Goal: Communication & Community: Answer question/provide support

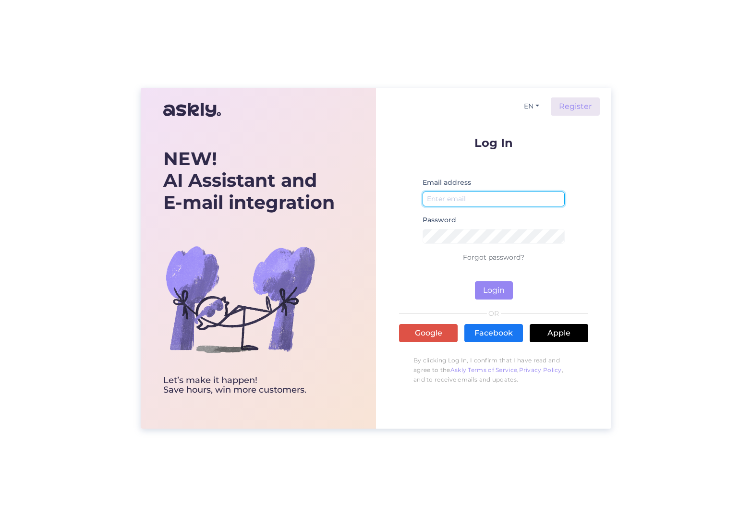
type input "[EMAIL_ADDRESS][DOMAIN_NAME]"
click at [488, 286] on button "Login" at bounding box center [494, 290] width 38 height 18
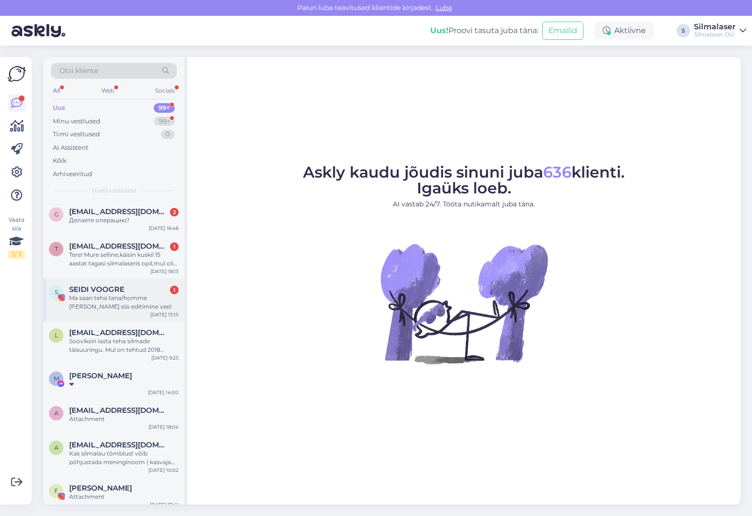
click at [93, 300] on div "Ma saan teha tana/homme [PERSON_NAME] siis editimine veel" at bounding box center [124, 302] width 110 height 17
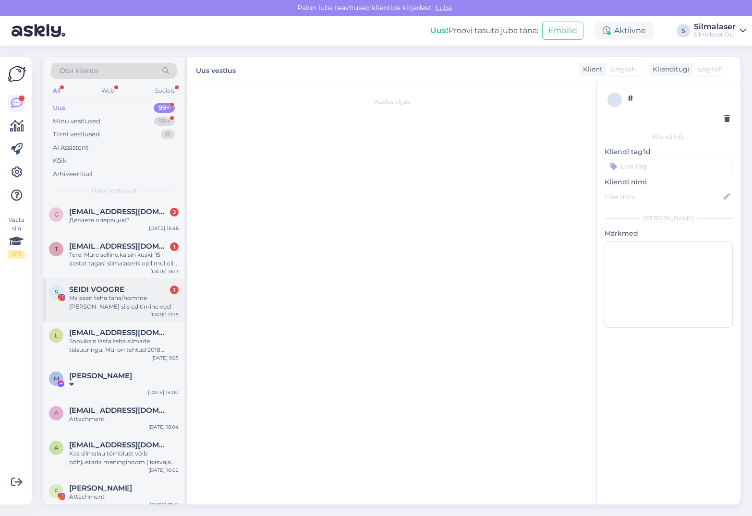
scroll to position [4944, 0]
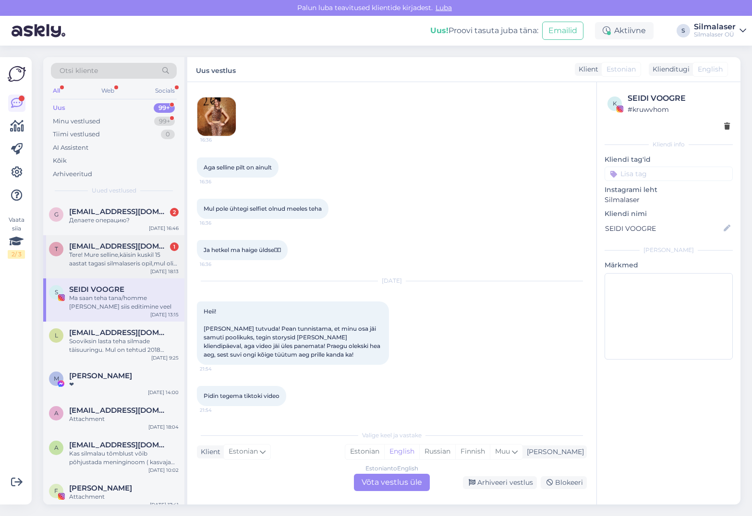
click at [110, 259] on div "Tere! Mure selline,käisin kuskil 15 aastat tagasi silmalaseris opil,mul oli lüh…" at bounding box center [124, 259] width 110 height 17
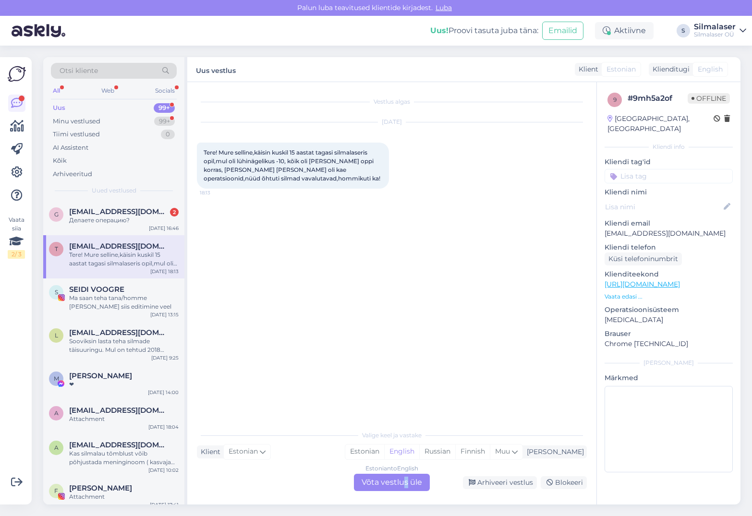
click at [406, 481] on div "Estonian to English Võta vestlus üle" at bounding box center [392, 482] width 76 height 17
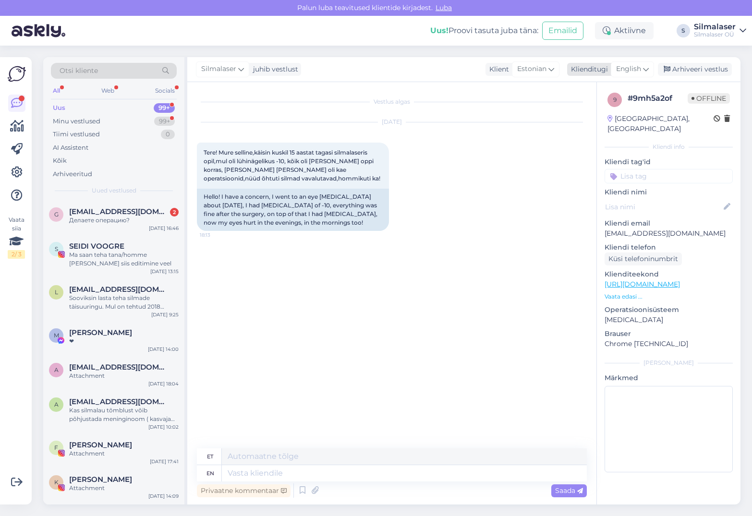
click at [641, 69] on span "English" at bounding box center [628, 69] width 25 height 11
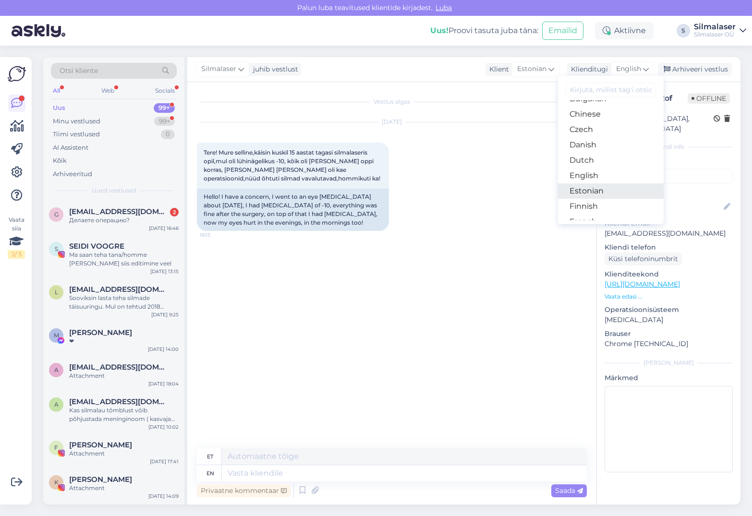
scroll to position [45, 0]
click at [591, 191] on link "Estonian" at bounding box center [611, 190] width 106 height 15
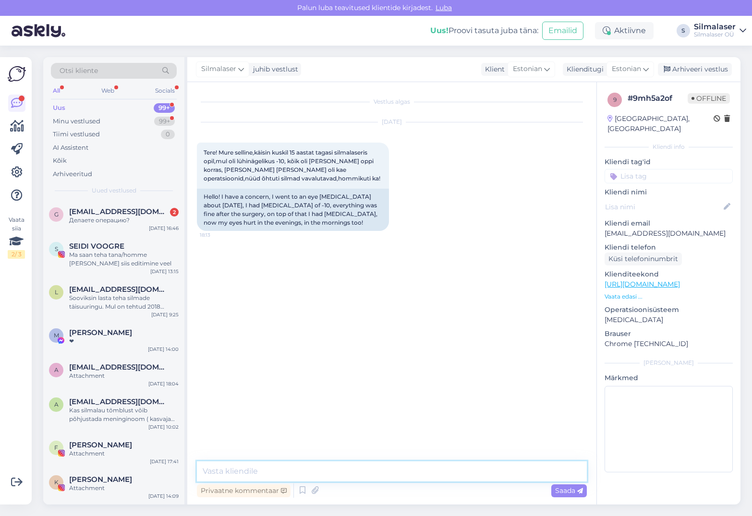
click at [254, 471] on textarea at bounding box center [392, 472] width 390 height 20
click at [357, 472] on textarea "Tere! Suure tõenäosusega ei ole see seootud Teile tehtud operatsiooniga." at bounding box center [392, 472] width 390 height 20
click at [493, 472] on textarea "Tere! Suure tõenäosusega ei ole see seotud Teile tehtud operatsiooniga." at bounding box center [392, 472] width 390 height 20
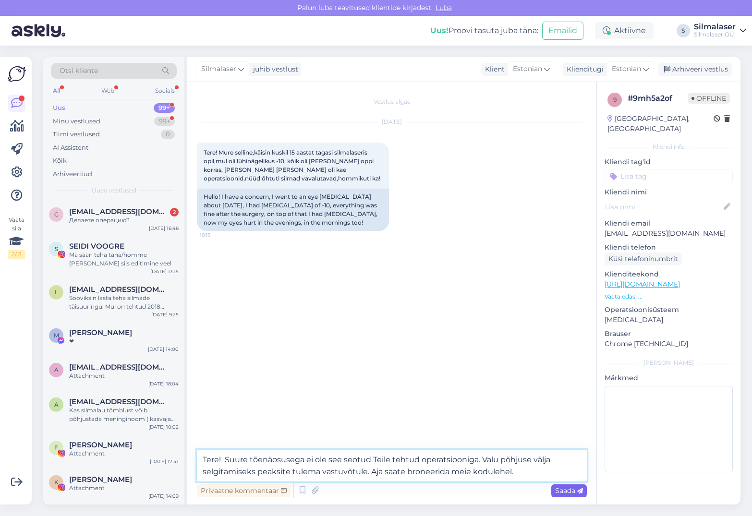
type textarea "Tere! Suure tõenäosusega ei ole see seotud Teile tehtud operatsiooniga. Valu põ…"
click at [579, 493] on icon at bounding box center [580, 491] width 6 height 6
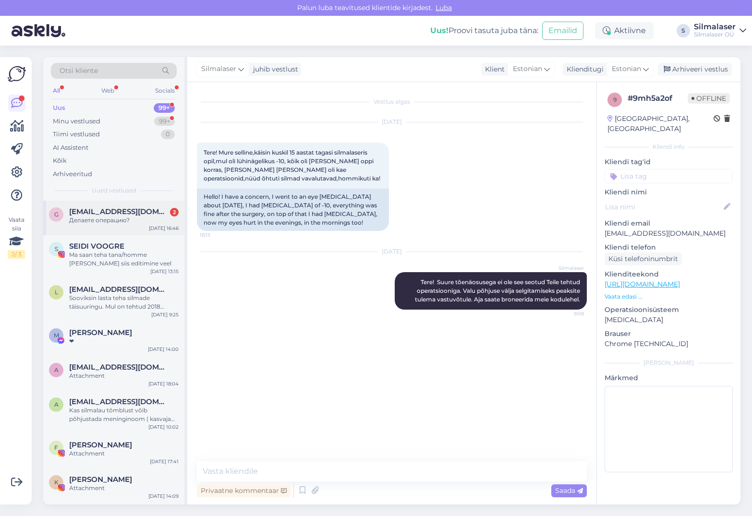
click at [92, 219] on div "Делаете операцию?" at bounding box center [124, 220] width 110 height 9
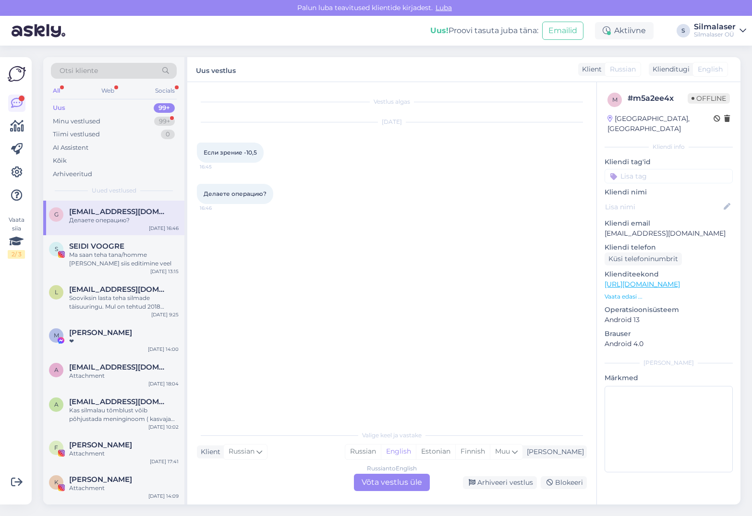
click at [397, 485] on div "Russian to English Võta vestlus üle" at bounding box center [392, 482] width 76 height 17
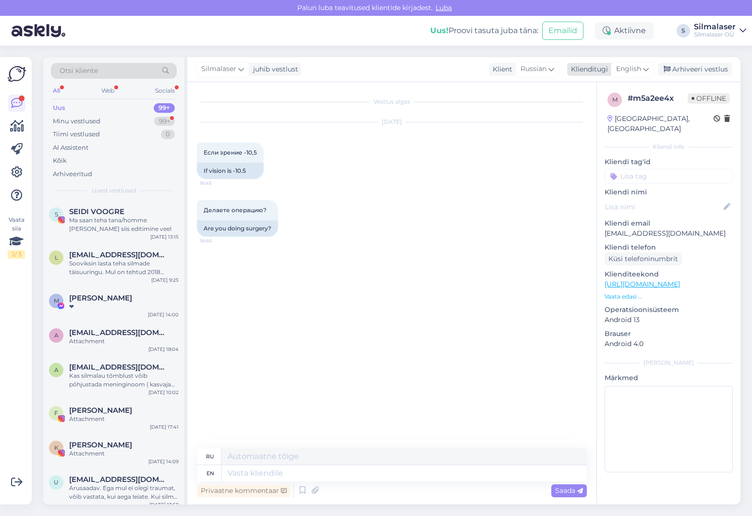
click at [646, 68] on icon at bounding box center [646, 69] width 6 height 11
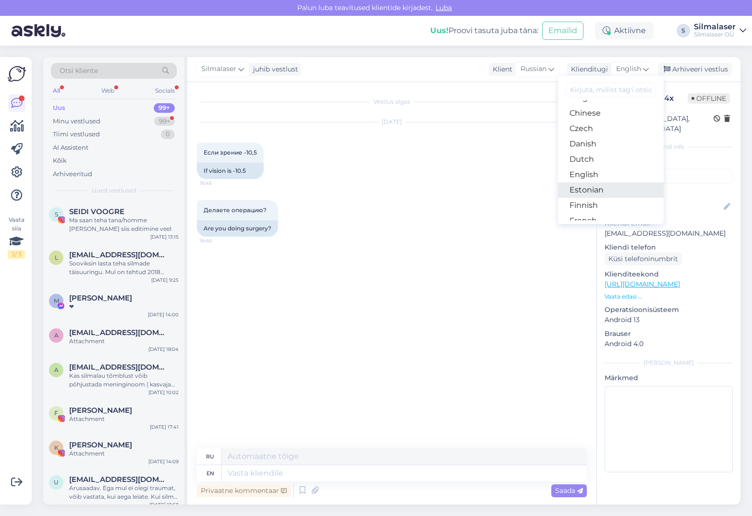
click at [597, 193] on link "Estonian" at bounding box center [611, 190] width 106 height 15
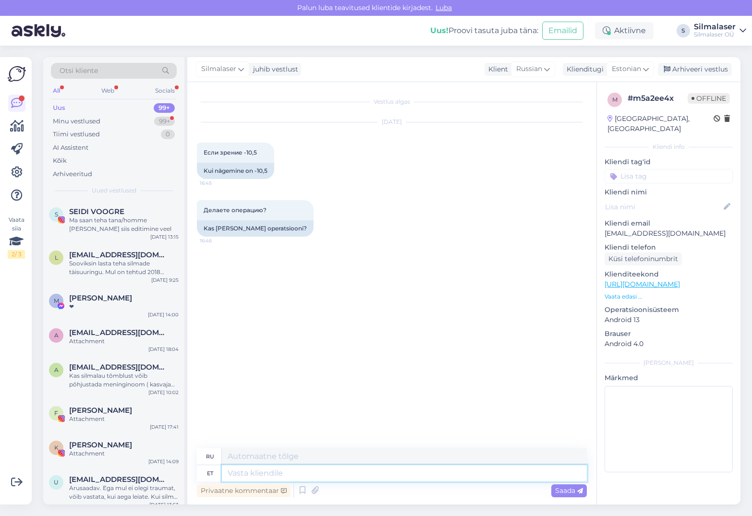
click at [278, 474] on textarea at bounding box center [404, 473] width 365 height 16
type textarea "Tere!"
type textarea "Привет!"
type textarea "Tere! Laseroperatsiooni s"
type textarea "Здравствуйте! Лазерная хирургия"
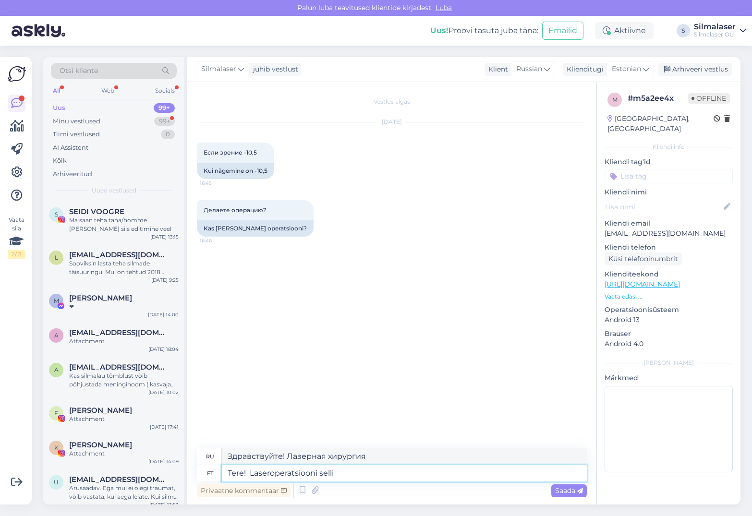
type textarea "Tere! Laseroperatsiooni sellis"
type textarea "Привет! Лазерная хирургия, как эта."
type textarea "Tere! Laseroperatsiooni sellise miinusega t"
type textarea "Привет! Лазерная хирургия с таким недостатком"
type textarea "Tere! Laseroperatsiooni sellise miinusega teha"
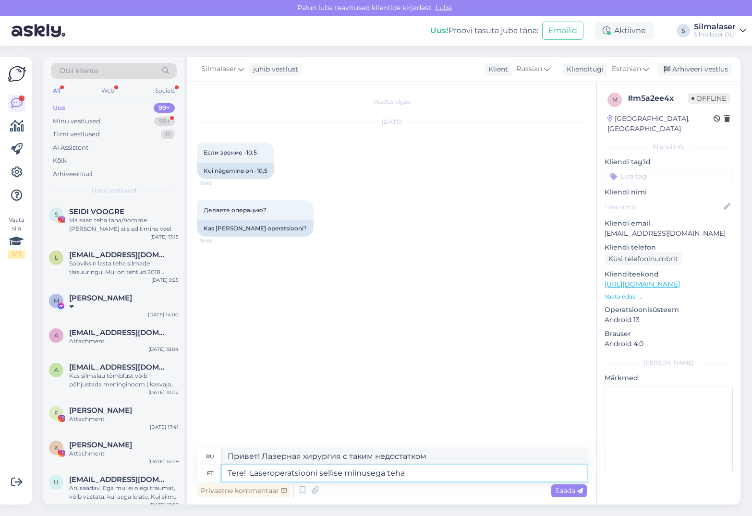
type textarea "Здравствуйте! Возможно ли сделать лазерную операцию при таком недостатке?"
type textarea "Tere! Laseroperatsiooni sellise miinusega teha ei s"
type textarea "Здравствуйте! Лазерная хирургия невозможна при таком недостатке."
type textarea "Tere! Laseroperatsiooni sellise miinusega teha ei saa"
type textarea "Здравствуйте! При таком минусе лазерную операцию делать нельзя."
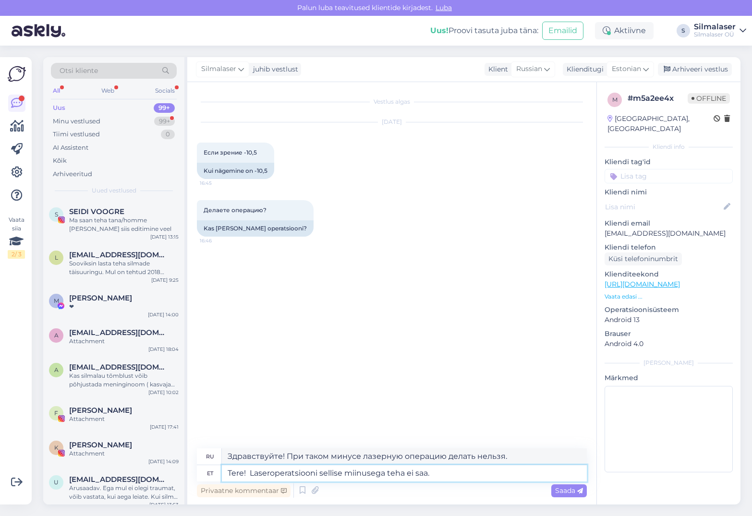
type textarea "Tere! Laseroperatsiooni sellise miinusega teha ei saa."
type textarea "Здравствуйте! При таком недостатке лазерная операция невозможна."
type textarea "Tere! Laseroperatsiooni sellise miinusega teha ei saa. [GEOGRAPHIC_DATA]"
type textarea "Здравствуйте! Лазерная операция при таком дефекте невозможна. Подходит."
type textarea "Tere! Laseroperatsiooni sellise miinusega teha ei saa. Sobivuse"
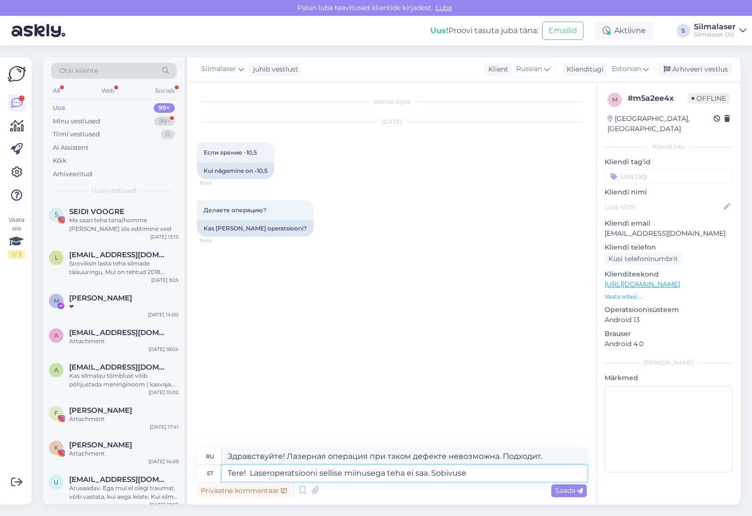
type textarea "Здравствуйте! Лазерная операция при таком дефекте невозможна. Совместимость"
type textarea "Tere! Laseroperatsiooni sellise miinusega teha ei saa. Sobivuse korral"
type textarea "Здравствуйте! Лазерная операция при таком дефекте невозможна. Если подходит"
type textarea "Tere! Laseroperatsiooni sellise miinusega teha ei saa. Sobivuse korral võib"
type textarea "Здравствуйте! Лазерная операция при таком дефекте невозможна. Если она подходит…"
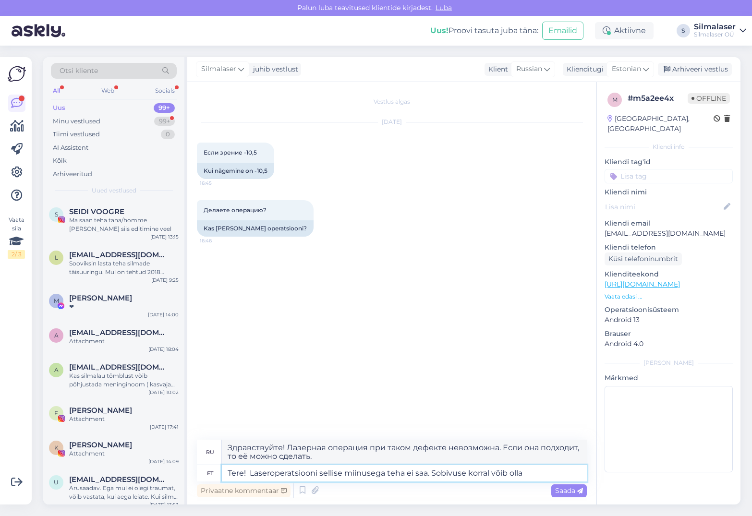
type textarea "Tere! Laseroperatsiooni sellise miinusega teha ei saa. Sobivuse korral võib oll…"
type textarea "Здравствуйте! Лазерная операция при таком дефекте невозможна. Если она подходит…"
type textarea "Tere! Laseroperatsiooni sellise miinusega teha ei saa. Sobivuse korral võib oll…"
type textarea "Здравствуйте! Лазерная операция при таком дефекте невозможна. Если она подходит…"
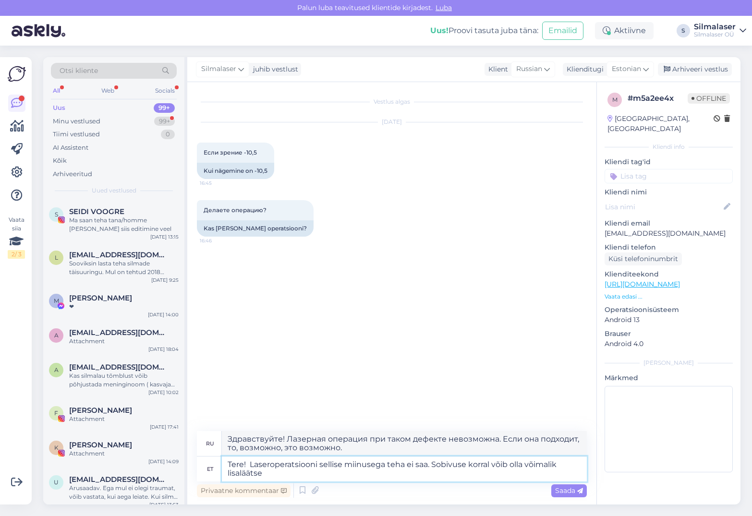
type textarea "Tere! Laseroperatsiooni sellise miinusega teha ei saa. Sobivuse korral võib oll…"
type textarea "Здравствуйте! При таком дефекте лазерная операция невозможна. При необходимости…"
type textarea "Tere! Laseroperatsiooni sellise miinusega teha ei saa. Sobivuse korral võib oll…"
type textarea "Здравствуйте! Лазерная операция при таком дефекте невозможна. При необходимости…"
type textarea "Tere! Laseroperatsiooni sellise miinusega teha ei saa. Sobivuse korral võib oll…"
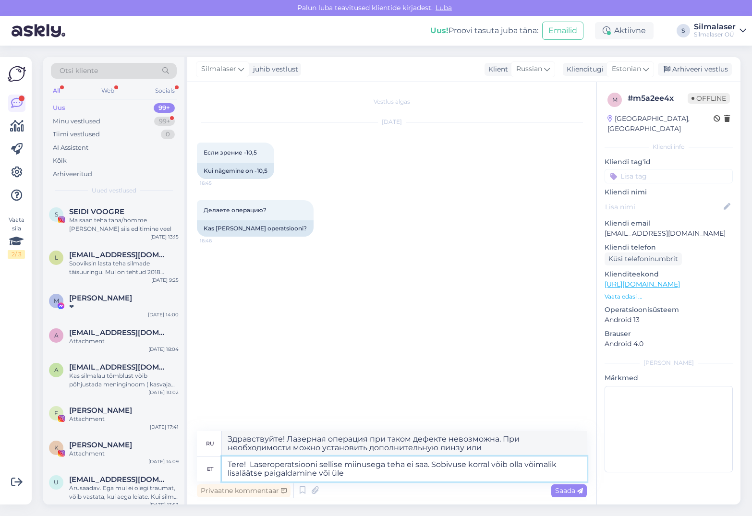
type textarea "Здравствуйте! При таком дефекте лазерная операция невозможна. При необходимости…"
type textarea "Tere! Laseroperatsiooni sellise miinusega teha ei saa. Sobivuse korral võib oll…"
type textarea "Здравствуйте! Лазерная операция при таком дефекте невозможна. При необходимости…"
type textarea "Tere! Laseroperatsiooni sellise miinusega teha ei saa. Sobivuse korral võib oll…"
type textarea "Здравствуйте! Лазерная операция при таком дефекте невозможна. При необходимости…"
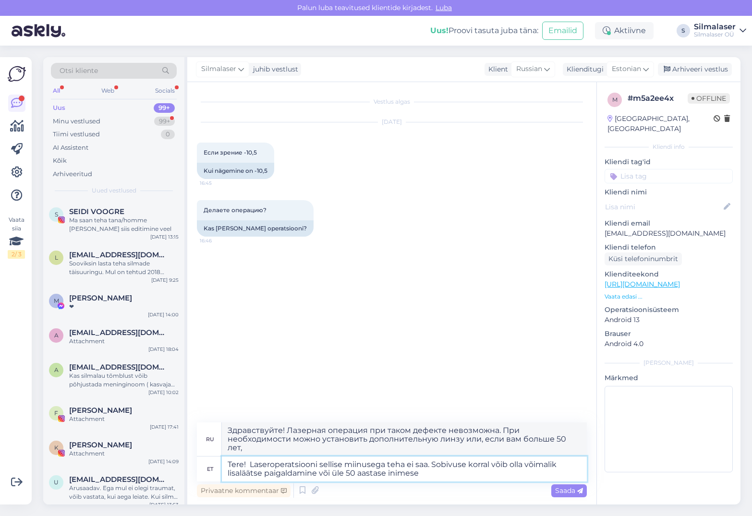
type textarea "Tere! Laseroperatsiooni sellise miinusega teha ei saa. Sobivuse korral võib oll…"
type textarea "Здравствуйте! Лазерная хирургия при таком дефекте невозможна. При необходимости…"
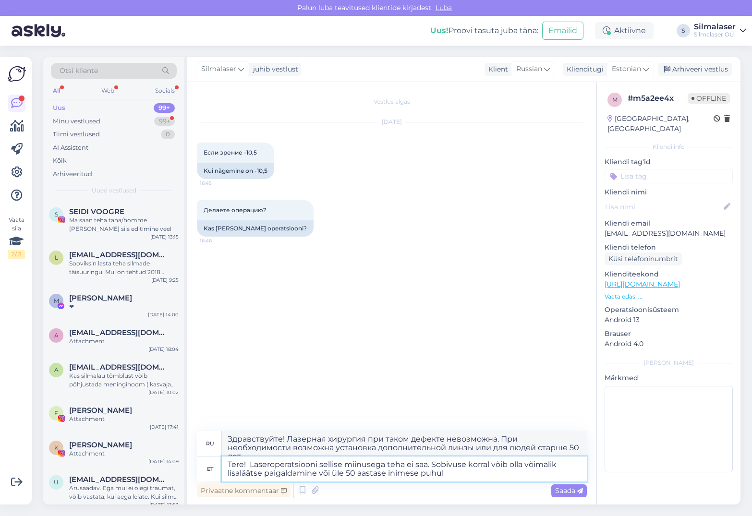
type textarea "Tere! Laseroperatsiooni sellise miinusega teha ei saa. Sobivuse korral võib oll…"
type textarea "Здравствуйте! Лазерная хирургия при таком дефекте невозможна. При необходимости…"
type textarea "Tere! Laseroperatsiooni sellise miinusega teha ei saa. Sobivuse korral võib oll…"
type textarea "Здравствуйте! Лазерная хирургия при таком дефекте невозможна. При необходимости…"
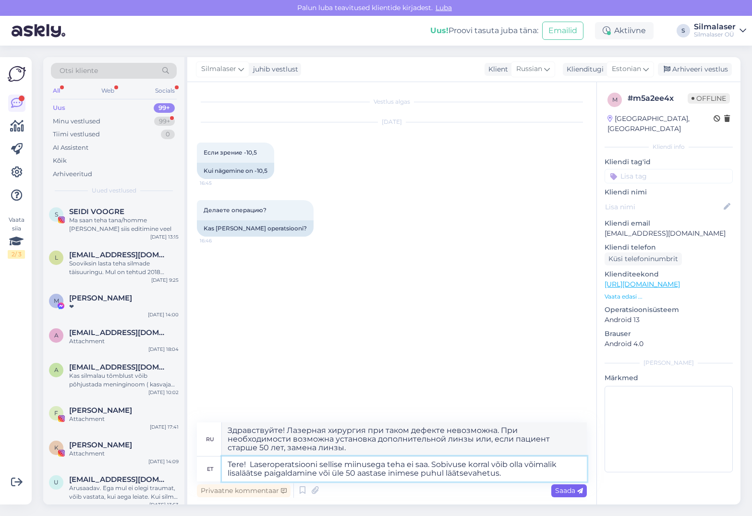
type textarea "Tere! Laseroperatsiooni sellise miinusega teha ei saa. Sobivuse korral võib oll…"
click at [566, 485] on div "Saada" at bounding box center [569, 491] width 36 height 13
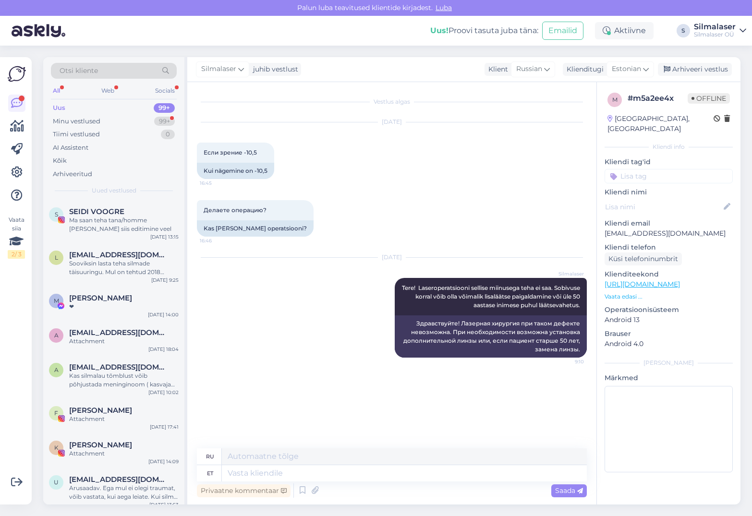
click at [57, 89] on div "All" at bounding box center [56, 91] width 11 height 12
